Goal: Information Seeking & Learning: Compare options

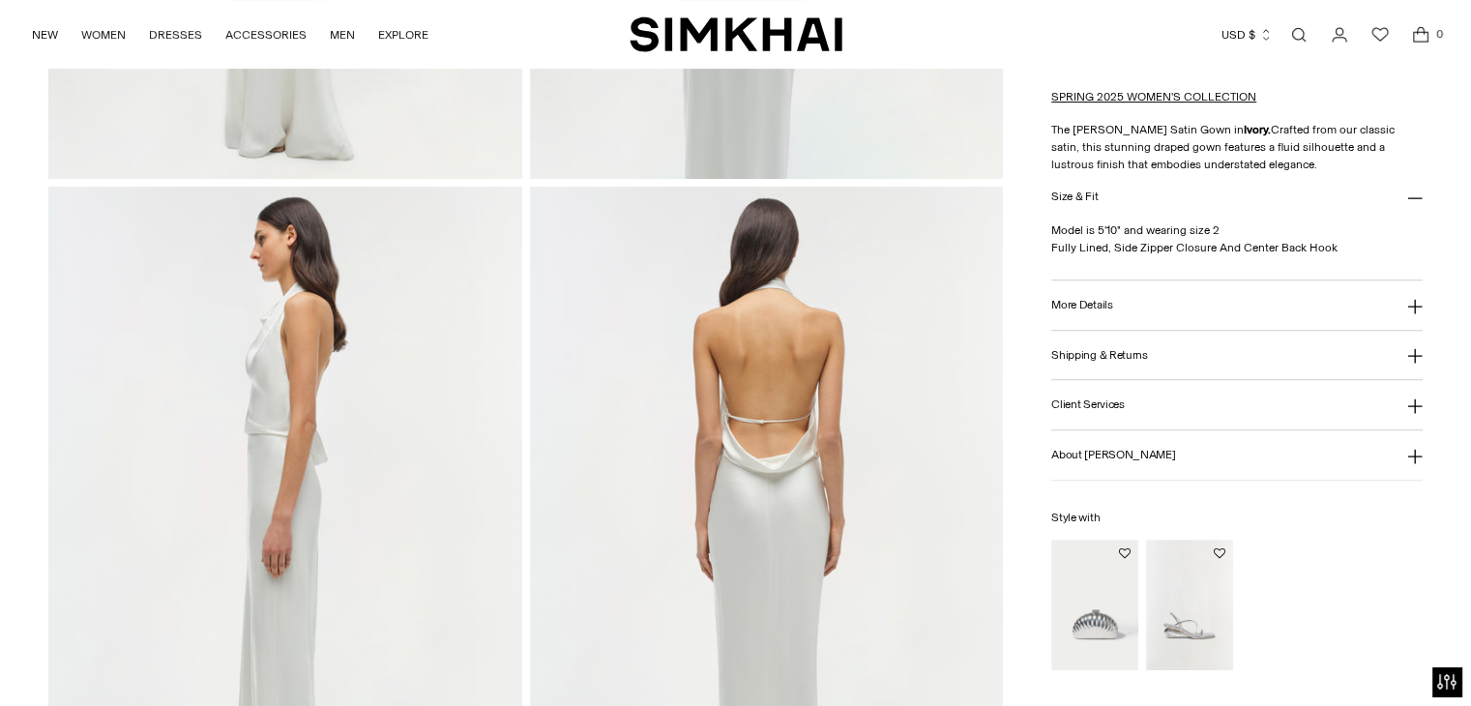
scroll to position [677, 0]
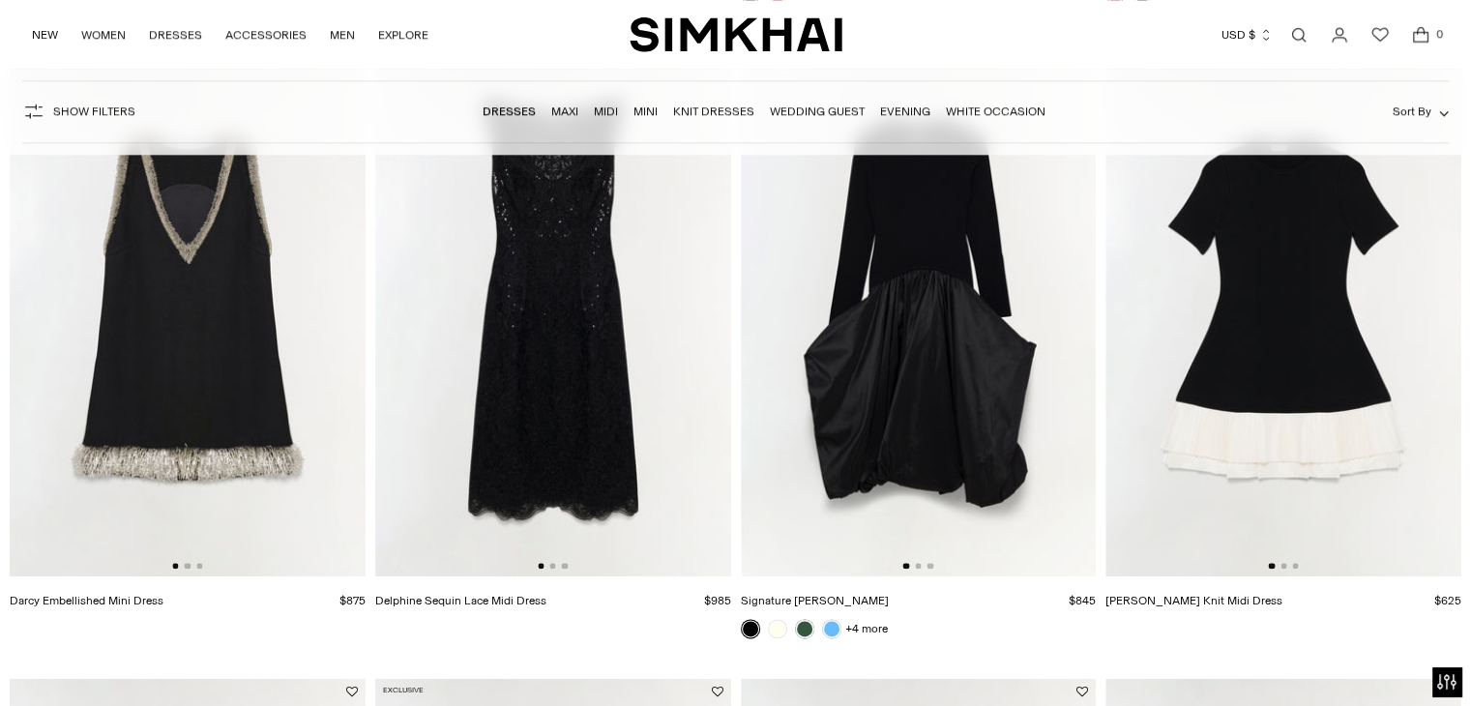
scroll to position [2197, 0]
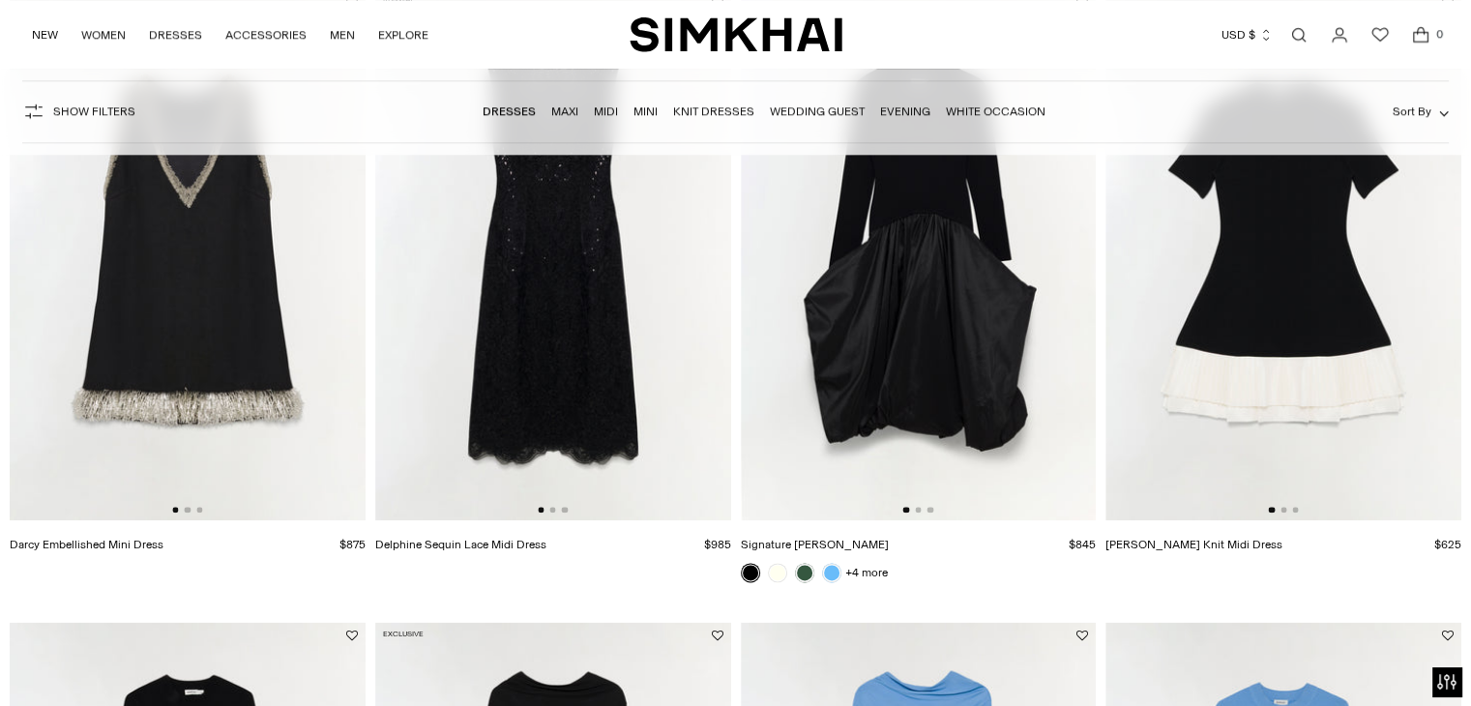
click at [956, 275] on img at bounding box center [919, 254] width 356 height 534
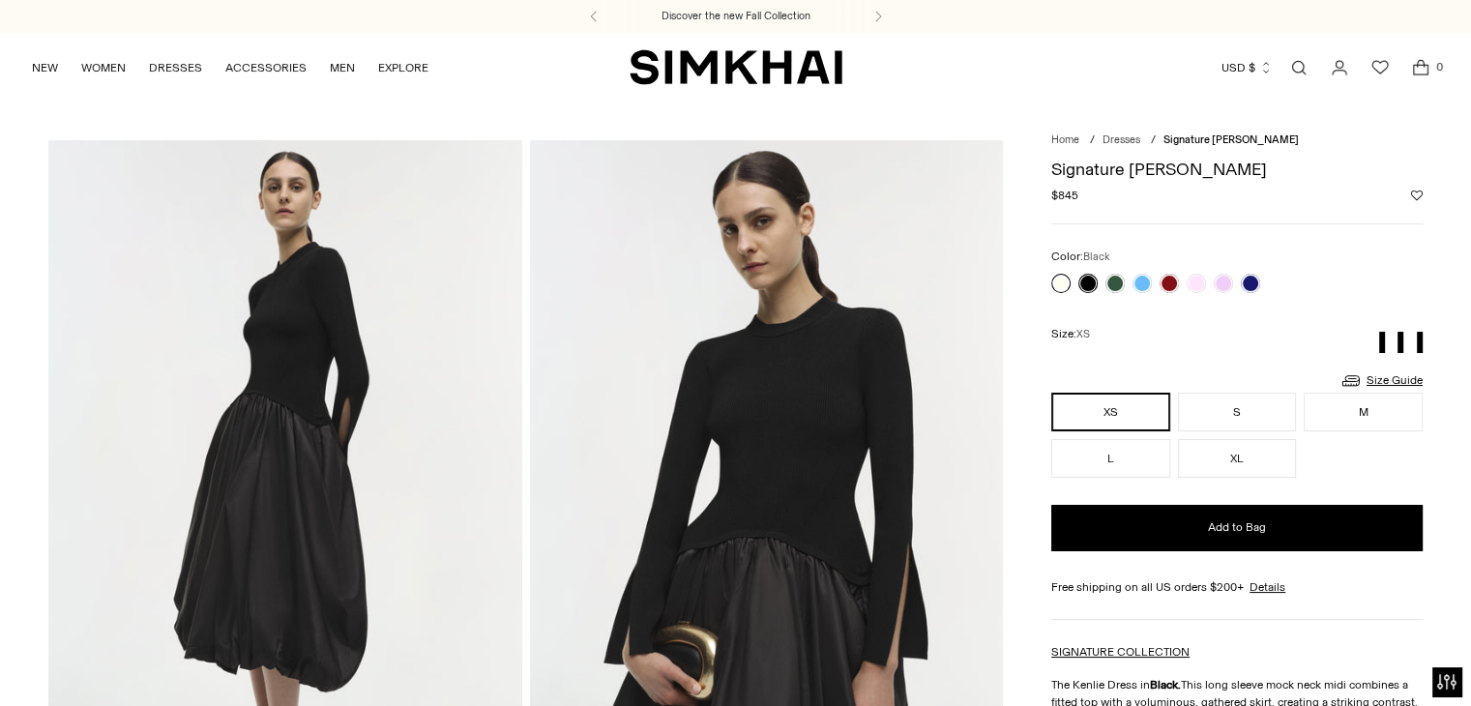
click at [1057, 279] on link at bounding box center [1060, 283] width 19 height 19
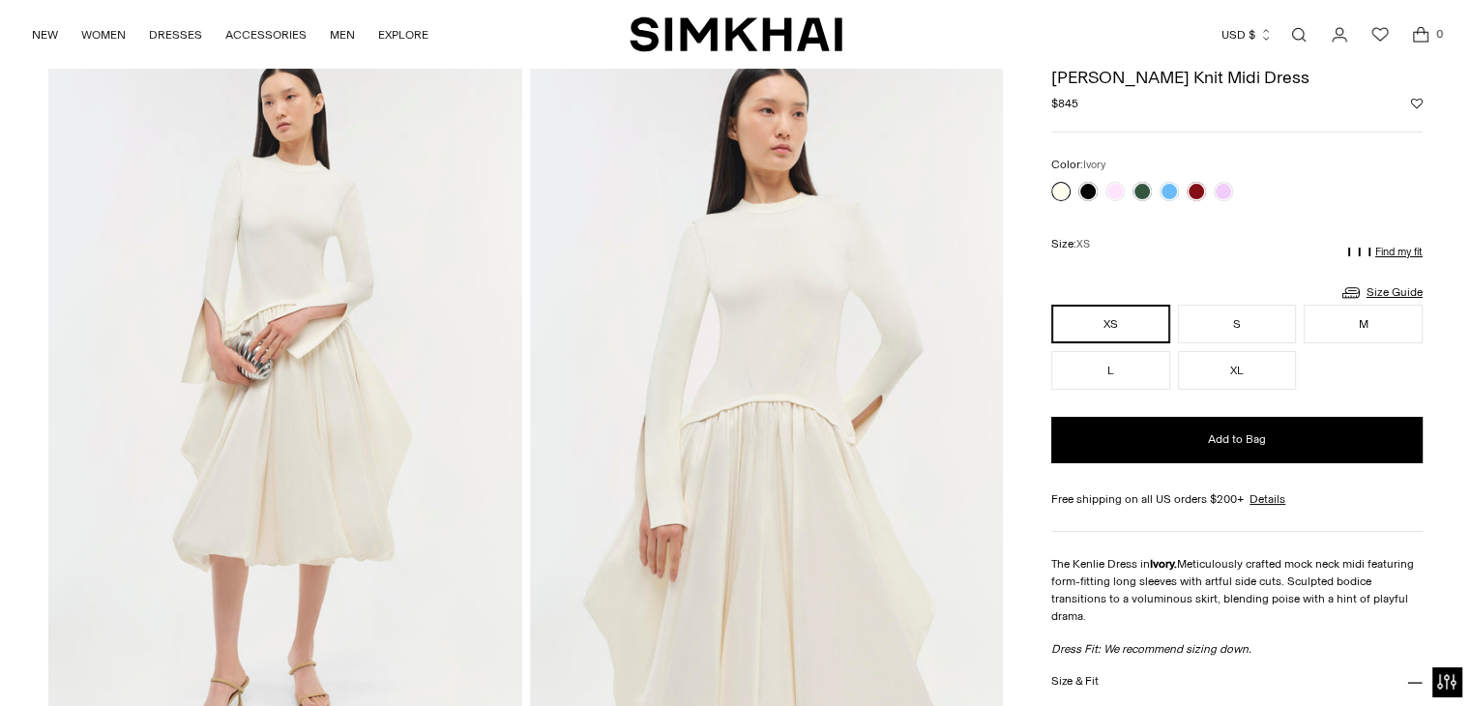
scroll to position [82, 0]
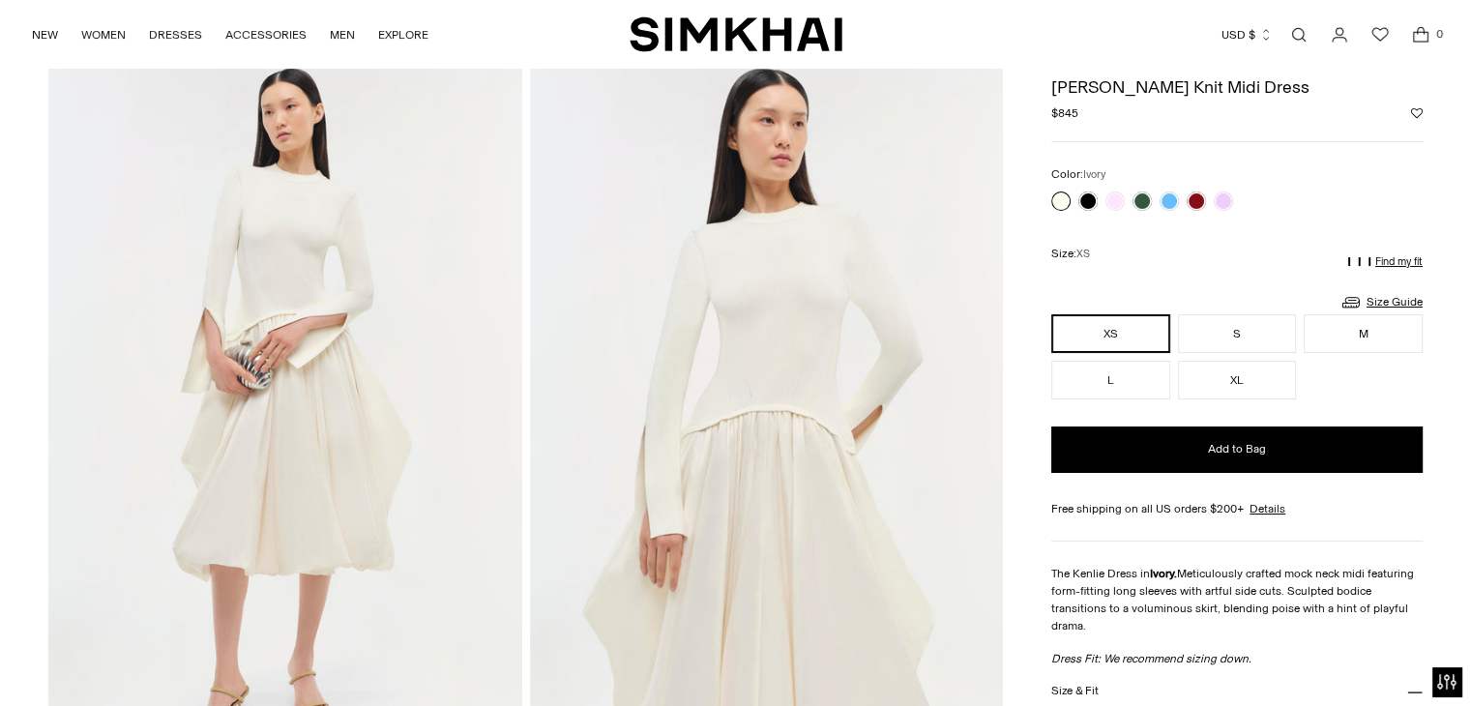
drag, startPoint x: 0, startPoint y: 0, endPoint x: 1477, endPoint y: 134, distance: 1482.8
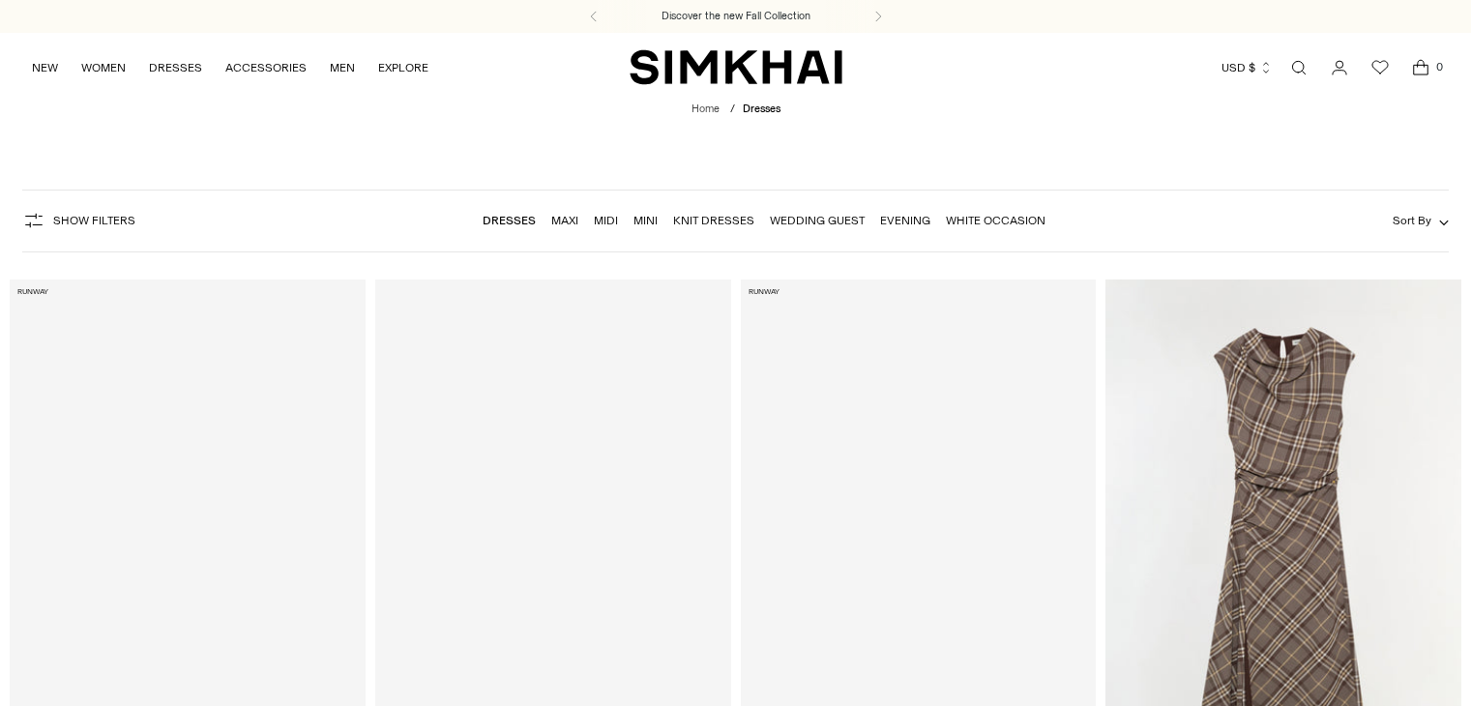
scroll to position [2197, 0]
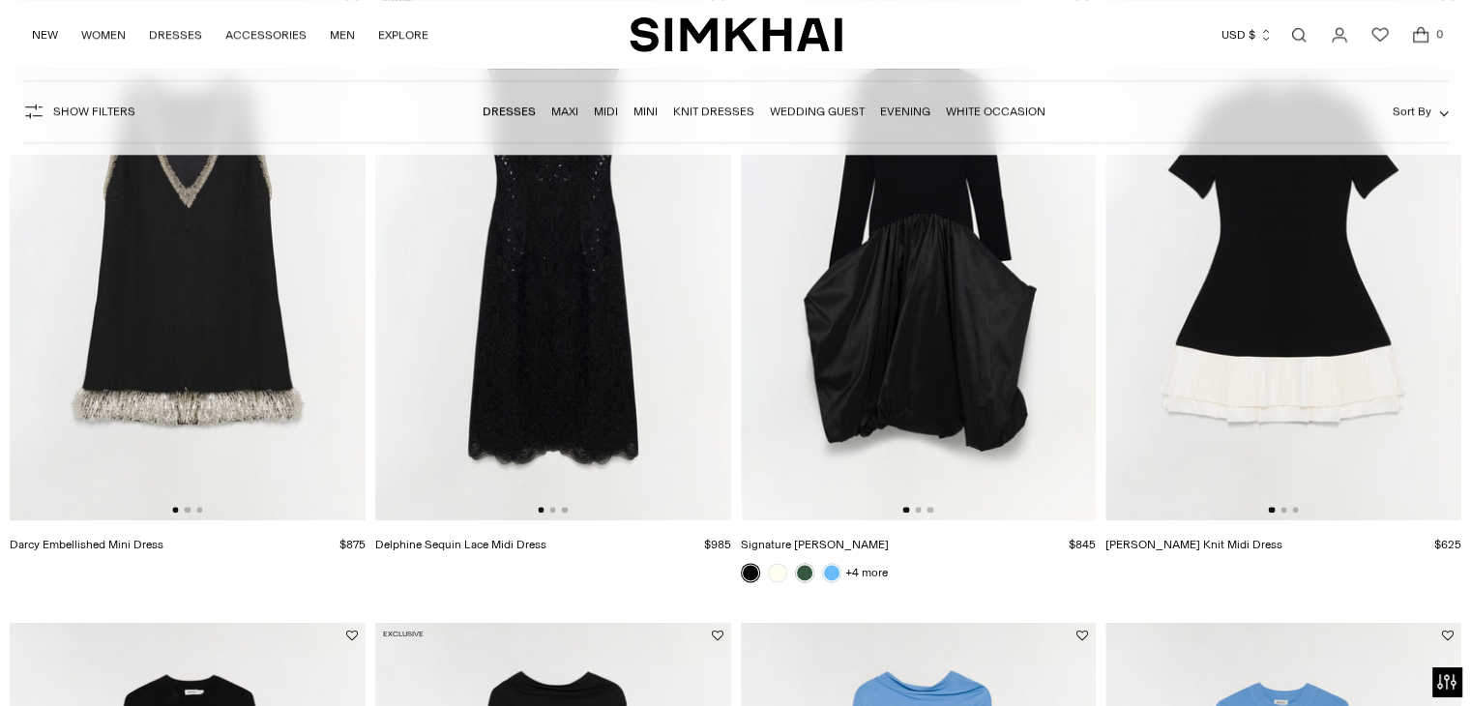
click at [921, 109] on link "Evening" at bounding box center [905, 111] width 50 height 14
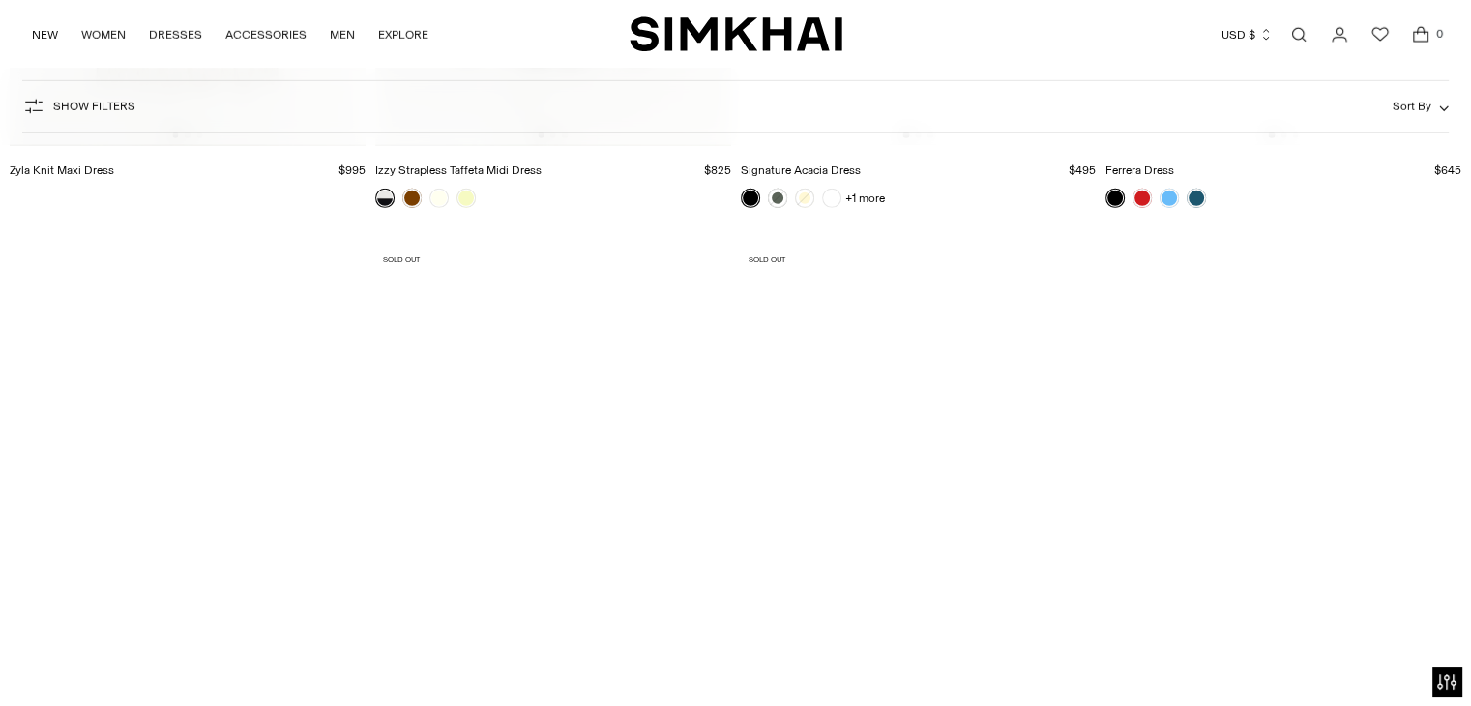
scroll to position [5744, 0]
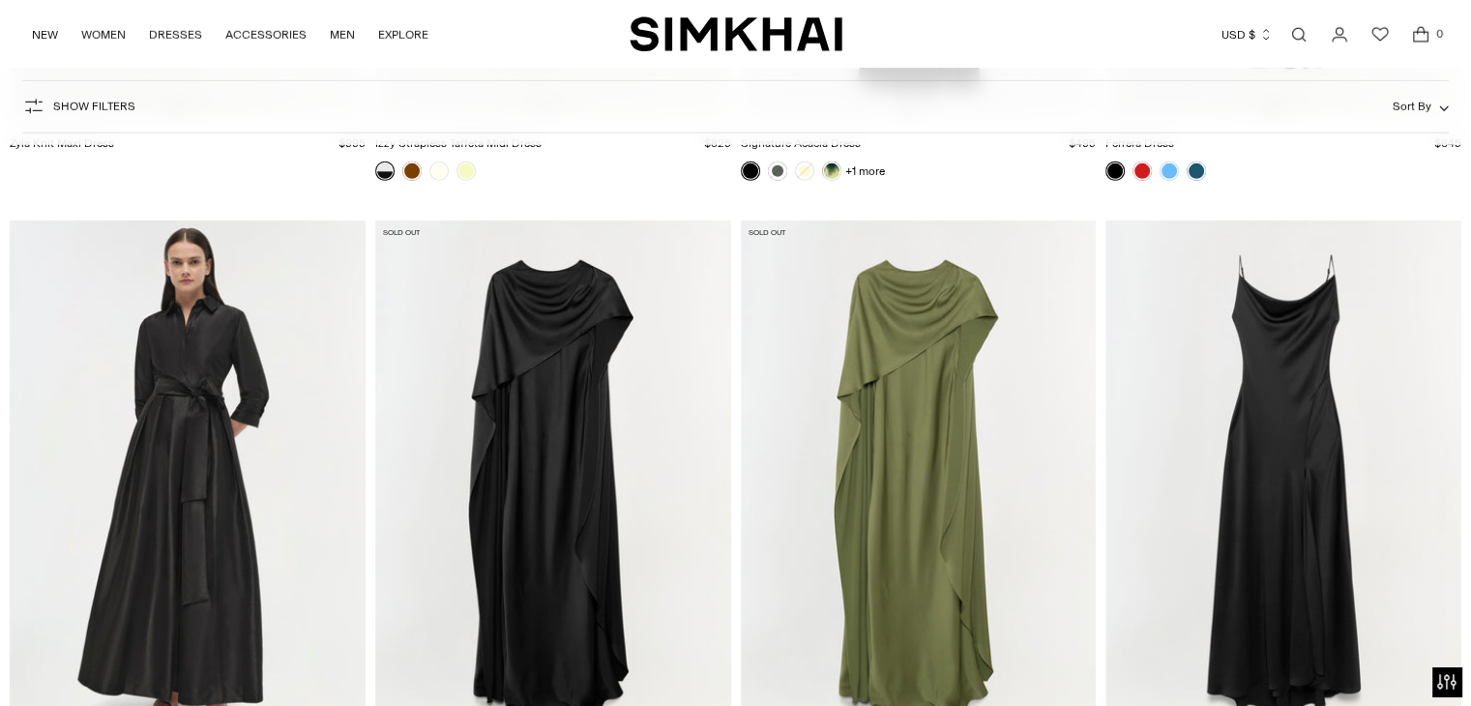
click at [576, 534] on img at bounding box center [553, 487] width 356 height 534
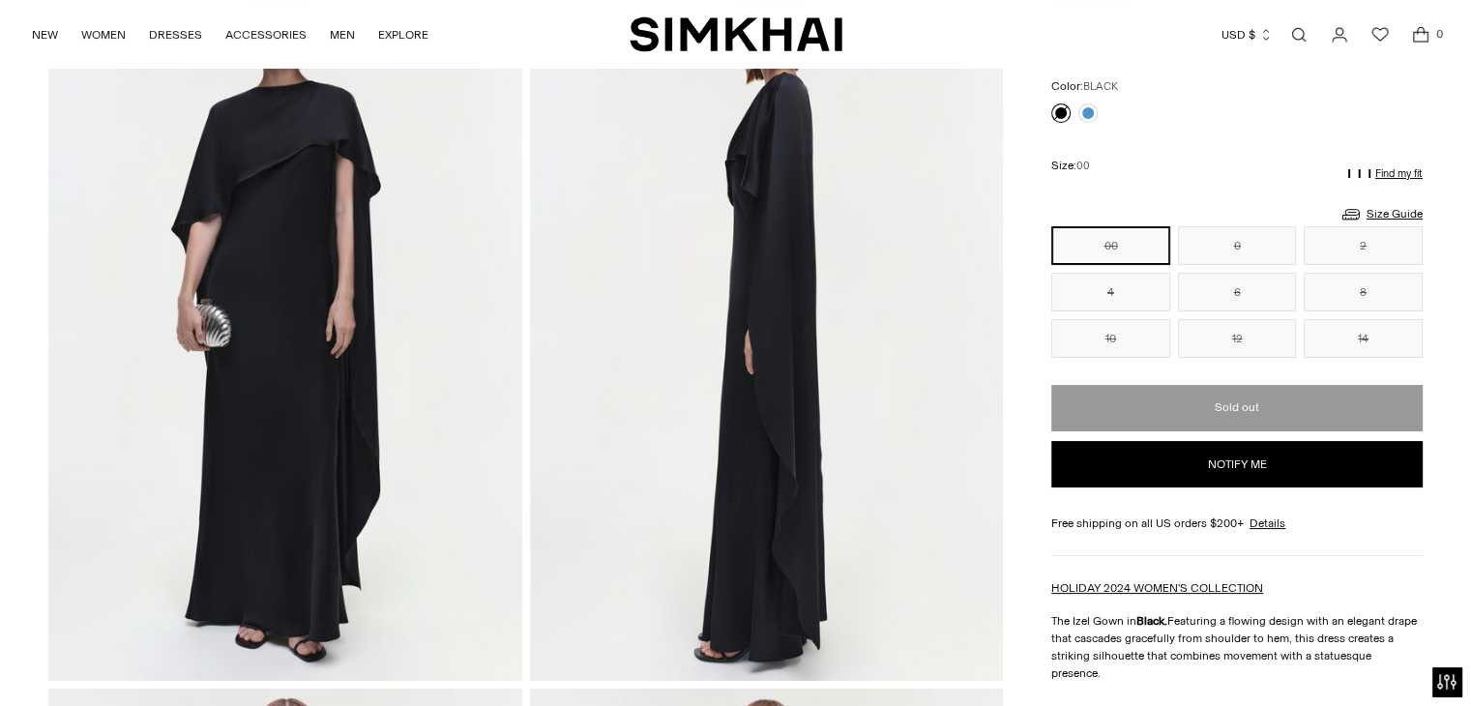
scroll to position [185, 0]
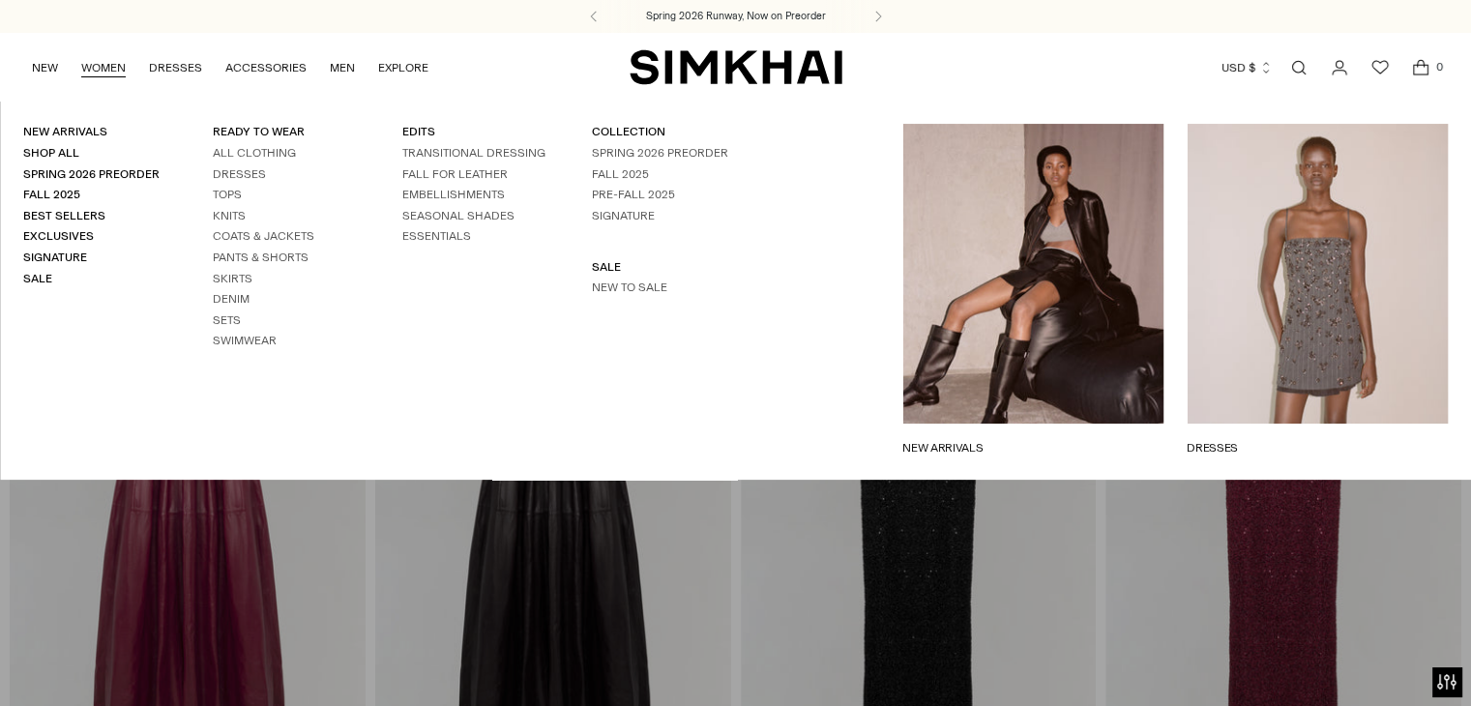
click at [113, 70] on link "WOMEN" at bounding box center [103, 67] width 44 height 43
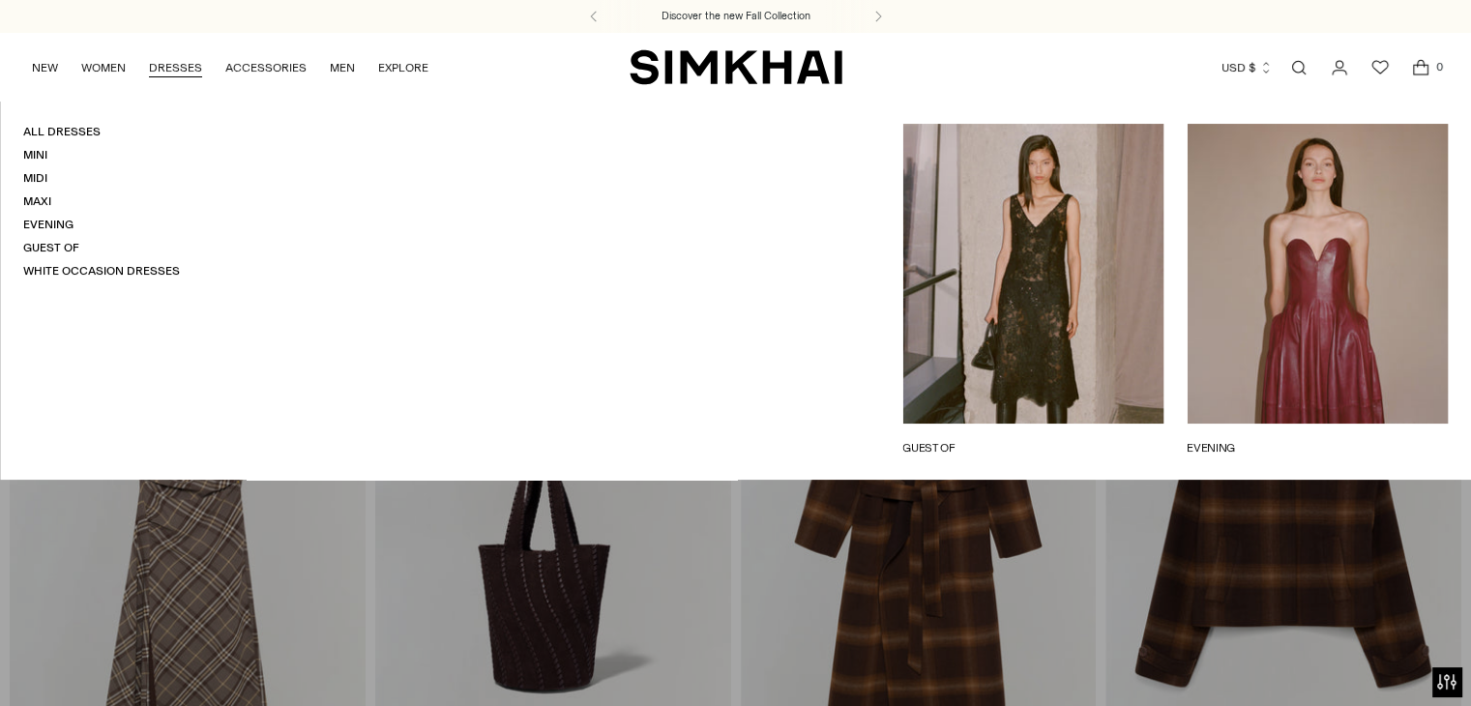
click at [162, 69] on link "DRESSES" at bounding box center [175, 67] width 53 height 43
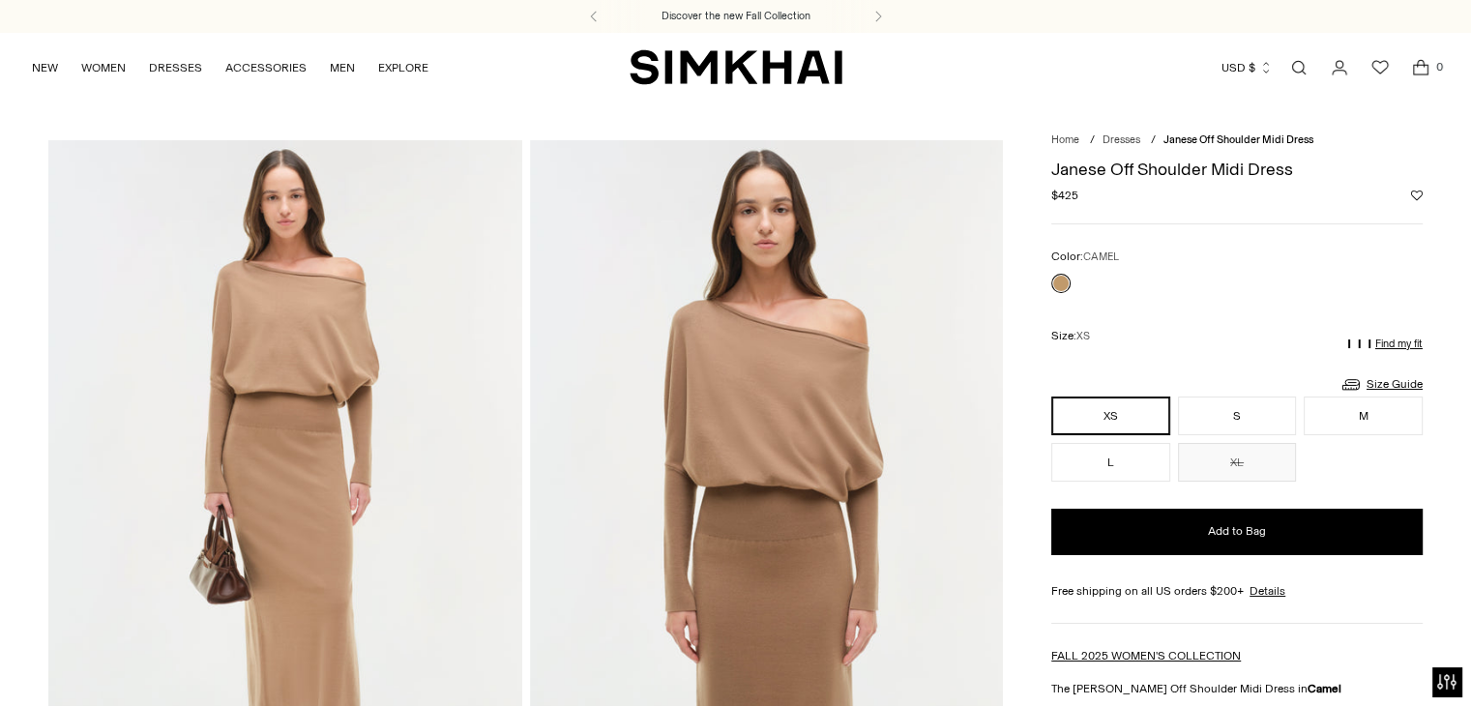
click at [1464, 87] on div "NEW WOMEN New Arrivals Shop All Spring 2026 Preorder Fall 2025 Best Sellers Exc…" at bounding box center [735, 67] width 1471 height 69
